Goal: Task Accomplishment & Management: Manage account settings

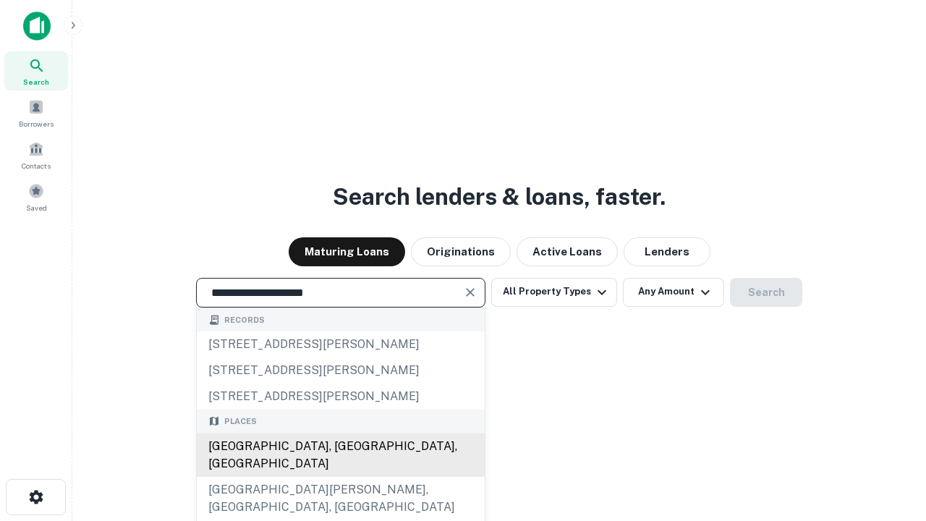
click at [340, 477] on div "[GEOGRAPHIC_DATA], [GEOGRAPHIC_DATA], [GEOGRAPHIC_DATA]" at bounding box center [341, 454] width 288 height 43
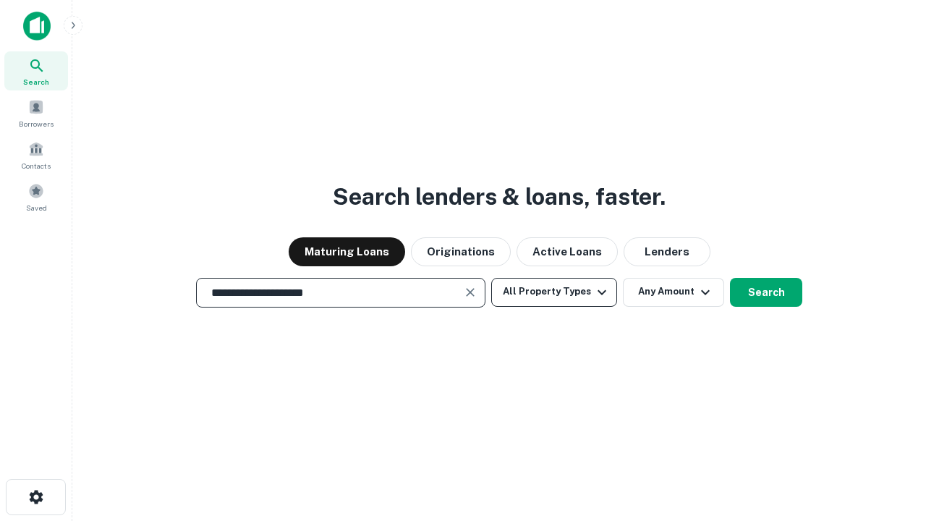
type input "**********"
click at [554, 291] on button "All Property Types" at bounding box center [554, 292] width 126 height 29
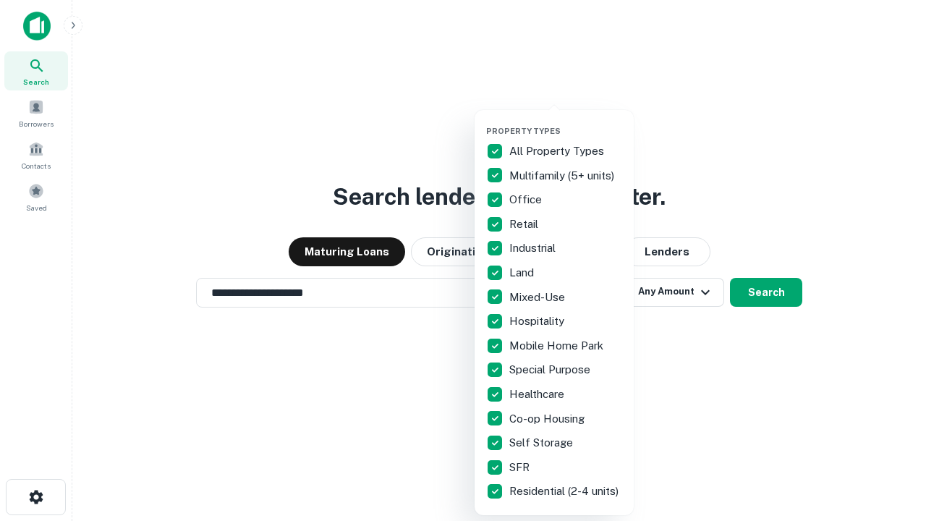
click at [566, 122] on button "button" at bounding box center [565, 122] width 159 height 1
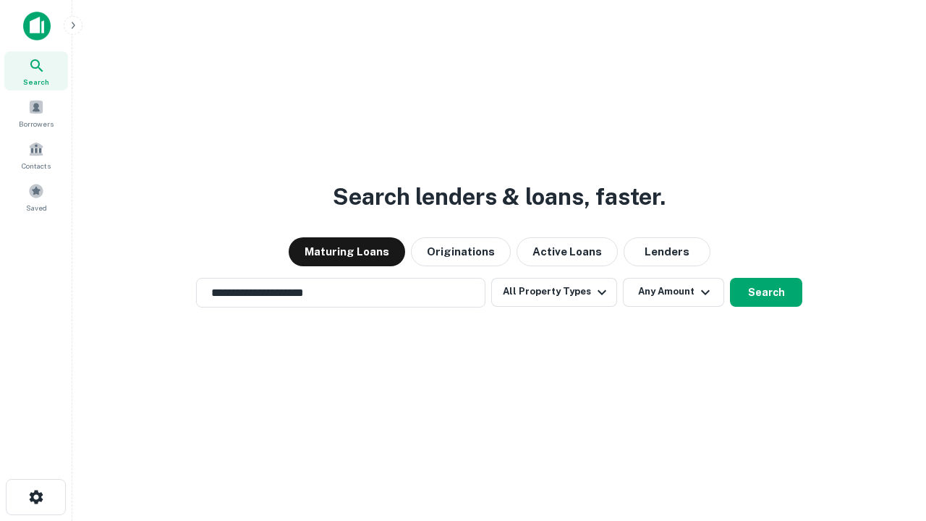
scroll to position [22, 0]
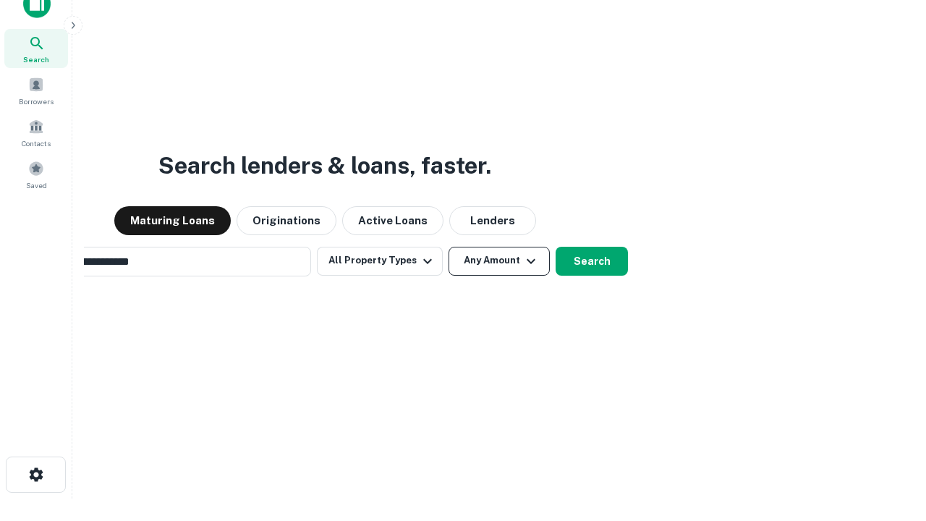
click at [448, 247] on button "Any Amount" at bounding box center [498, 261] width 101 height 29
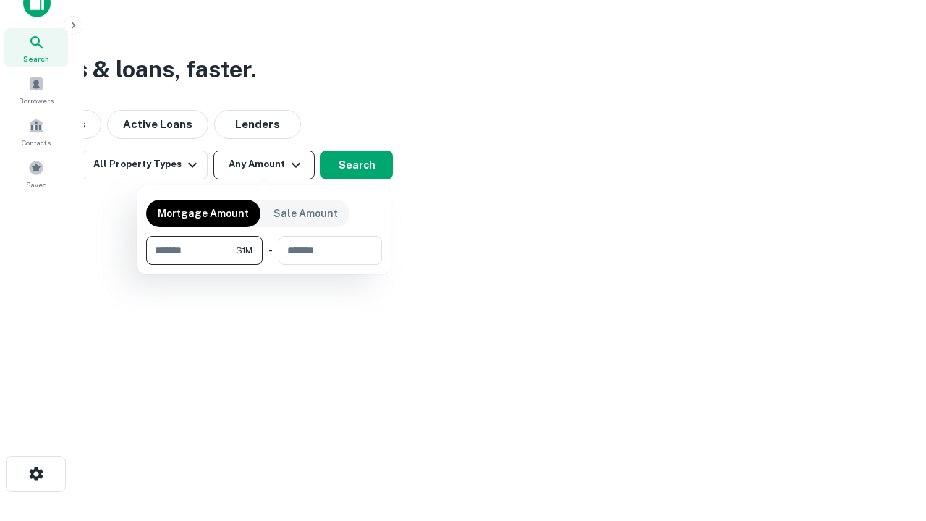
type input "*******"
click at [264, 265] on button "button" at bounding box center [264, 265] width 236 height 1
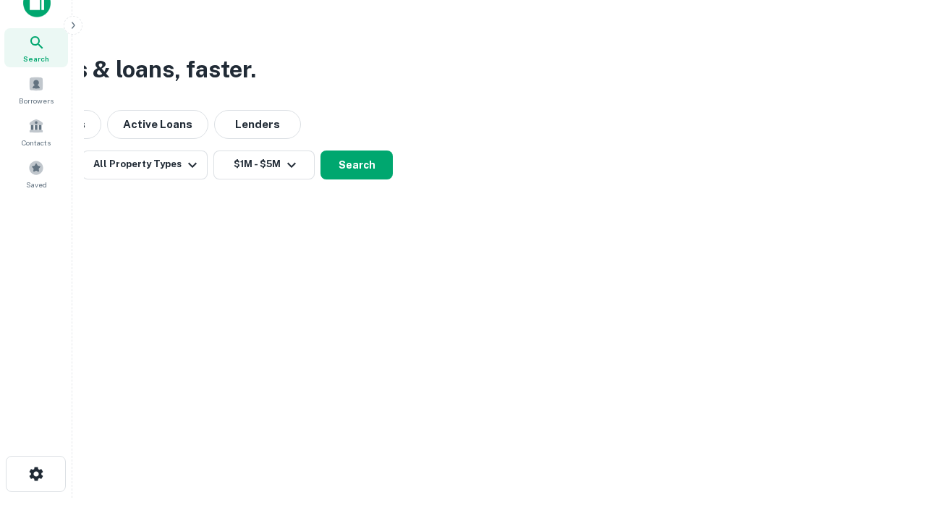
scroll to position [9, 267]
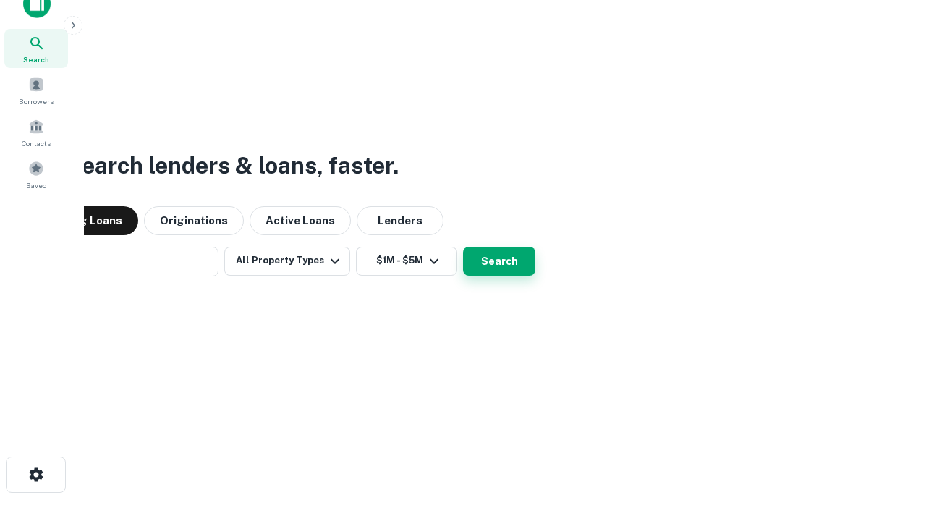
click at [463, 247] on button "Search" at bounding box center [499, 261] width 72 height 29
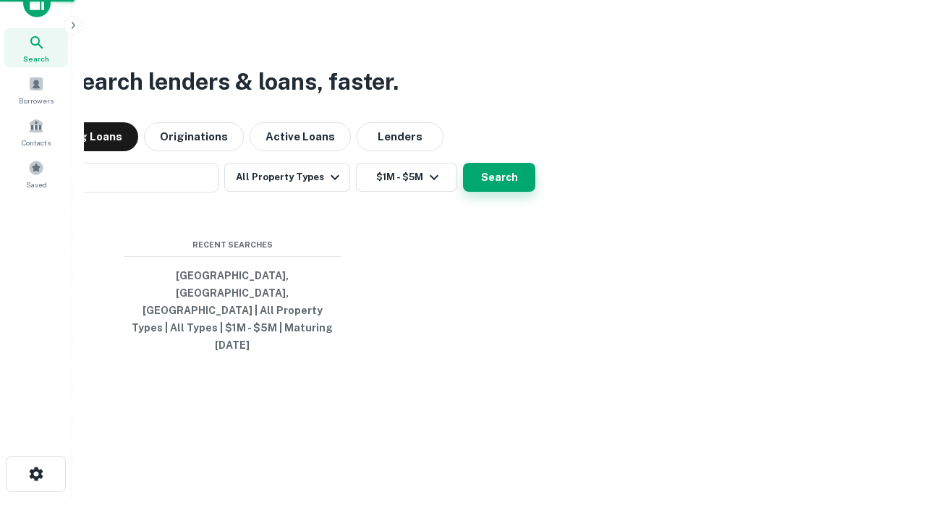
scroll to position [38, 409]
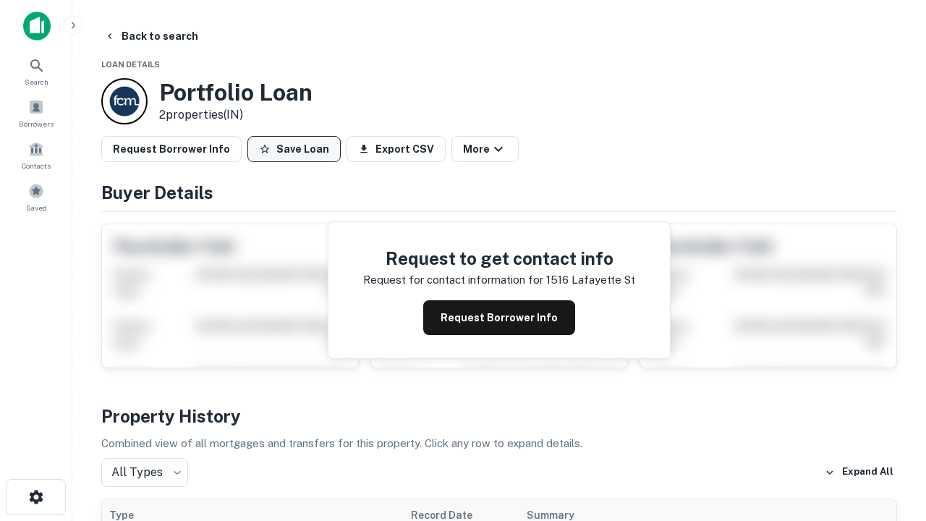
click at [294, 149] on button "Save Loan" at bounding box center [293, 149] width 93 height 26
click at [297, 149] on button "Loan Saved" at bounding box center [297, 149] width 100 height 26
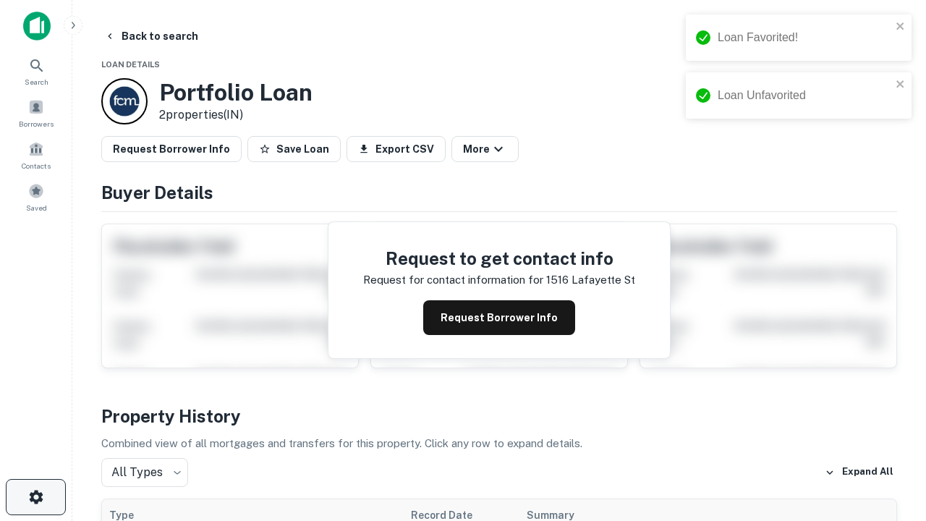
click at [35, 497] on icon "button" at bounding box center [35, 496] width 17 height 17
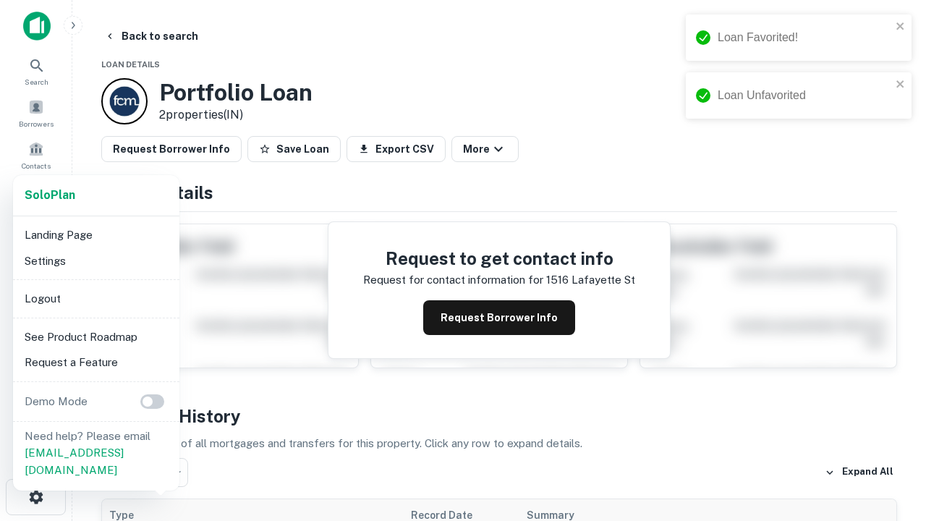
click at [95, 298] on li "Logout" at bounding box center [96, 299] width 155 height 26
